Goal: Task Accomplishment & Management: Manage account settings

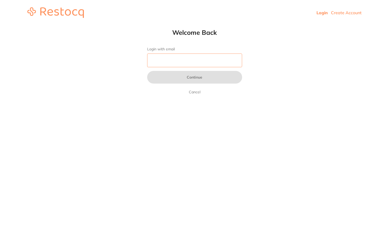
click at [166, 63] on input "Login with email" at bounding box center [194, 60] width 95 height 14
type input "[EMAIL_ADDRESS][DOMAIN_NAME]"
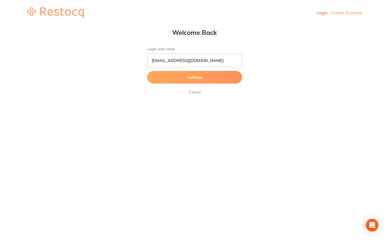
click at [206, 78] on button "Continue" at bounding box center [194, 77] width 95 height 13
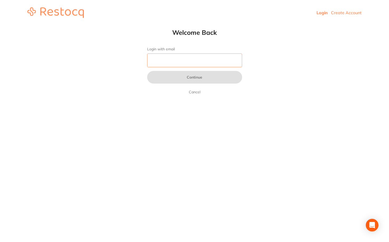
click at [154, 60] on input "Login with email" at bounding box center [194, 60] width 95 height 14
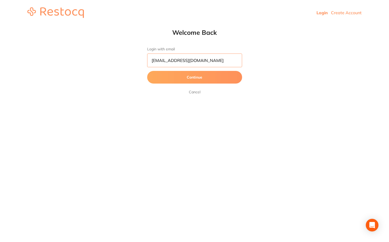
click at [155, 61] on input "[EMAIL_ADDRESS][DOMAIN_NAME]" at bounding box center [194, 60] width 95 height 14
type input "[EMAIL_ADDRESS][DOMAIN_NAME]"
click at [171, 81] on button "Continue" at bounding box center [194, 77] width 95 height 13
